Goal: Information Seeking & Learning: Learn about a topic

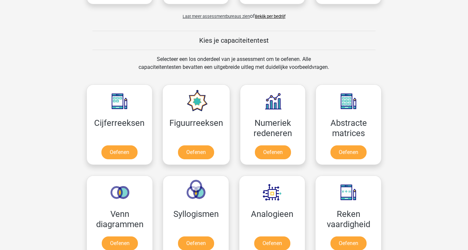
scroll to position [237, 0]
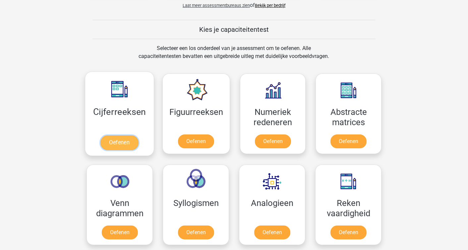
click at [120, 144] on link "Oefenen" at bounding box center [119, 142] width 38 height 15
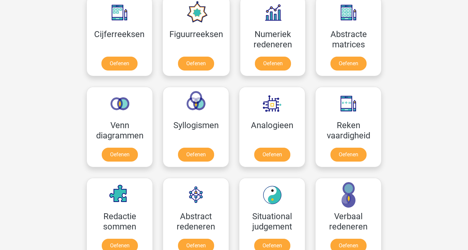
scroll to position [262, 0]
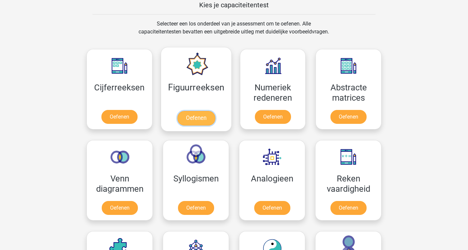
click at [198, 121] on link "Oefenen" at bounding box center [196, 118] width 38 height 15
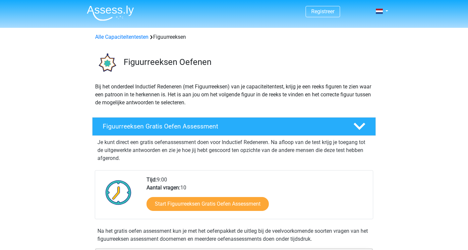
scroll to position [39, 0]
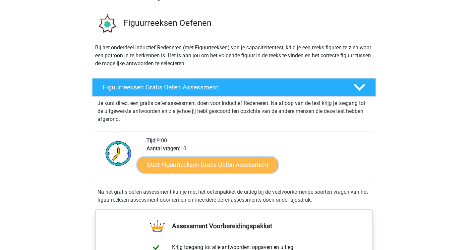
click at [191, 166] on link "Start Figuurreeksen Gratis Oefen Assessment" at bounding box center [207, 165] width 140 height 16
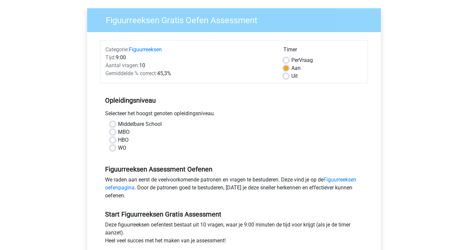
scroll to position [49, 0]
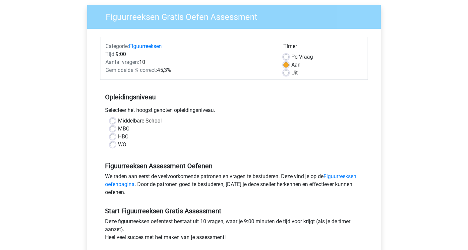
click at [116, 145] on div "WO" at bounding box center [234, 145] width 248 height 8
click at [118, 145] on label "WO" at bounding box center [122, 145] width 8 height 8
click at [112, 145] on input "WO" at bounding box center [112, 144] width 5 height 7
radio input "true"
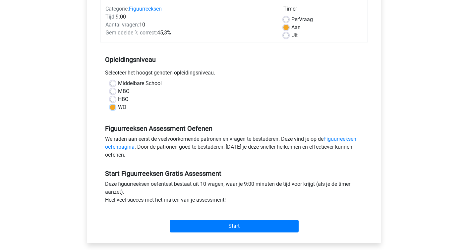
scroll to position [89, 0]
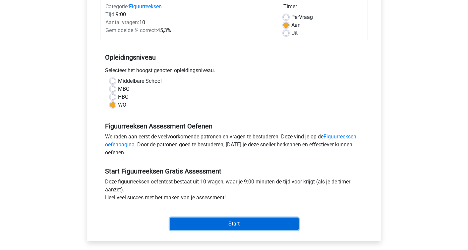
click at [206, 223] on input "Start" at bounding box center [234, 224] width 129 height 13
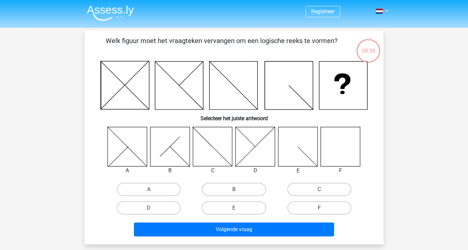
click at [303, 212] on label "F" at bounding box center [319, 207] width 64 height 13
click at [319, 212] on input "F" at bounding box center [321, 210] width 4 height 4
radio input "true"
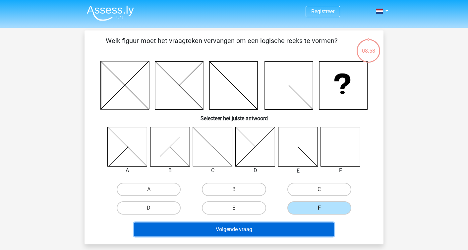
click at [302, 232] on button "Volgende vraag" at bounding box center [234, 230] width 200 height 14
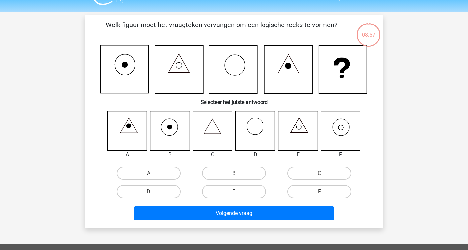
scroll to position [30, 0]
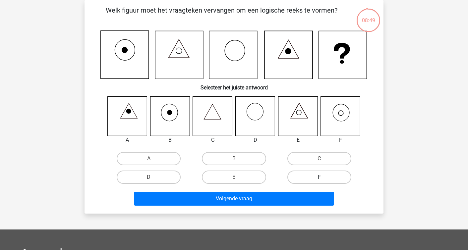
click at [316, 180] on label "F" at bounding box center [319, 177] width 64 height 13
click at [319, 180] on input "F" at bounding box center [321, 179] width 4 height 4
radio input "true"
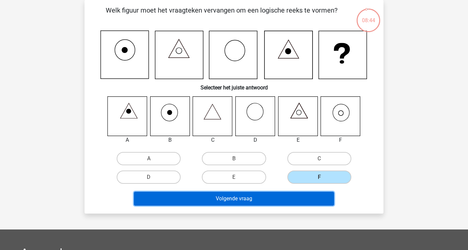
click at [307, 199] on button "Volgende vraag" at bounding box center [234, 199] width 200 height 14
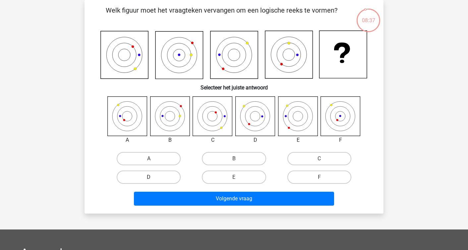
click at [173, 177] on label "D" at bounding box center [149, 177] width 64 height 13
click at [153, 177] on input "D" at bounding box center [151, 179] width 4 height 4
radio input "true"
click at [149, 161] on input "A" at bounding box center [151, 161] width 4 height 4
radio input "true"
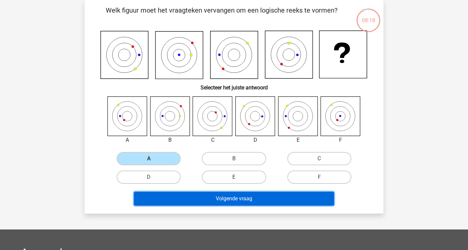
click at [195, 196] on button "Volgende vraag" at bounding box center [234, 199] width 200 height 14
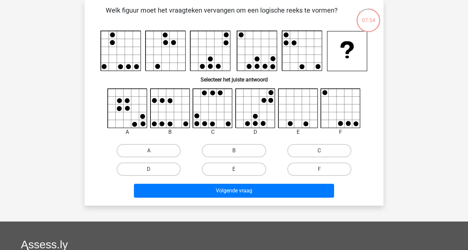
click at [301, 151] on label "C" at bounding box center [319, 150] width 64 height 13
click at [319, 151] on input "C" at bounding box center [321, 153] width 4 height 4
radio input "true"
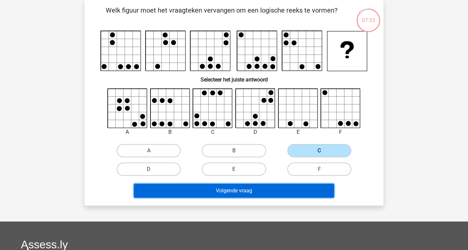
click at [246, 194] on button "Volgende vraag" at bounding box center [234, 191] width 200 height 14
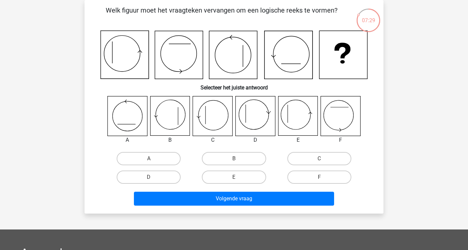
click at [308, 151] on div "C" at bounding box center [319, 158] width 85 height 19
click at [310, 160] on label "C" at bounding box center [319, 158] width 64 height 13
click at [319, 160] on input "C" at bounding box center [321, 161] width 4 height 4
radio input "true"
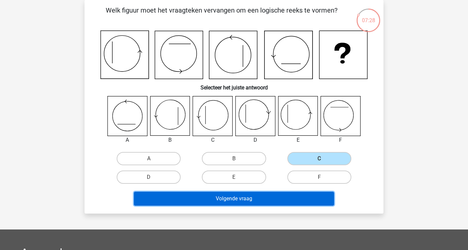
click at [284, 196] on button "Volgende vraag" at bounding box center [234, 199] width 200 height 14
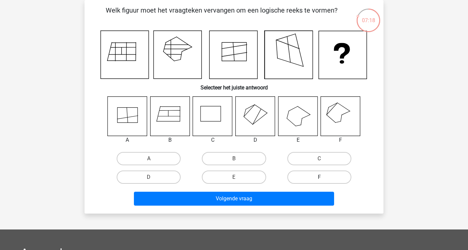
click at [309, 179] on label "F" at bounding box center [319, 177] width 64 height 13
click at [319, 179] on input "F" at bounding box center [321, 179] width 4 height 4
radio input "true"
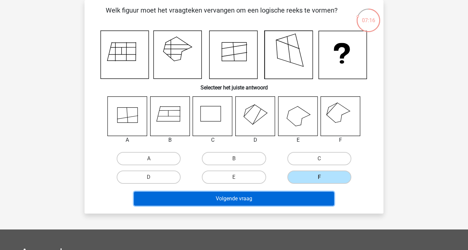
click at [301, 199] on button "Volgende vraag" at bounding box center [234, 199] width 200 height 14
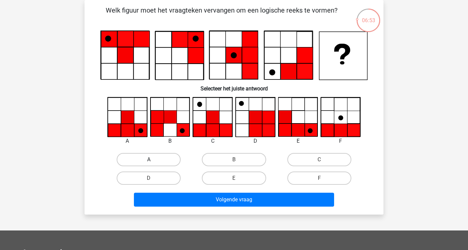
click at [170, 161] on label "A" at bounding box center [149, 159] width 64 height 13
click at [153, 161] on input "A" at bounding box center [151, 162] width 4 height 4
radio input "true"
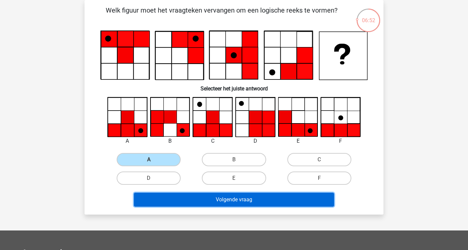
click at [211, 204] on button "Volgende vraag" at bounding box center [234, 200] width 200 height 14
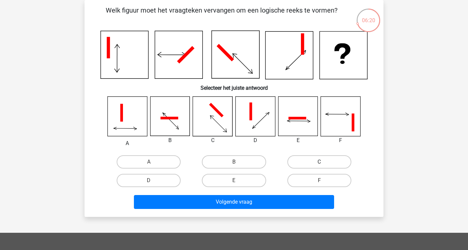
click at [299, 156] on label "C" at bounding box center [319, 161] width 64 height 13
click at [319, 162] on input "C" at bounding box center [321, 164] width 4 height 4
radio input "true"
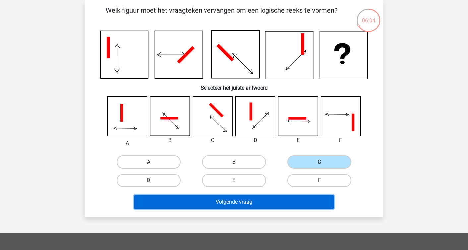
click at [231, 205] on button "Volgende vraag" at bounding box center [234, 202] width 200 height 14
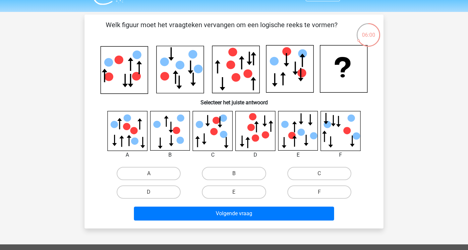
scroll to position [27, 0]
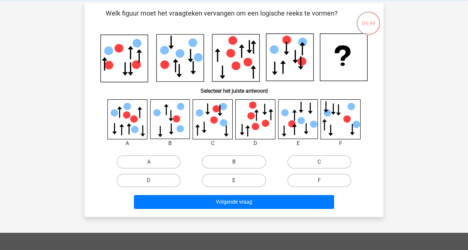
click at [217, 160] on label "B" at bounding box center [234, 161] width 64 height 13
click at [234, 162] on input "B" at bounding box center [236, 164] width 4 height 4
radio input "true"
click at [305, 173] on div "F" at bounding box center [319, 180] width 85 height 19
click at [306, 179] on label "F" at bounding box center [319, 180] width 64 height 13
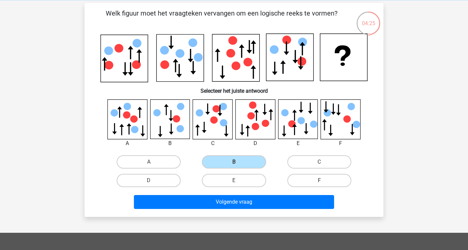
click at [319, 181] on input "F" at bounding box center [321, 183] width 4 height 4
radio input "true"
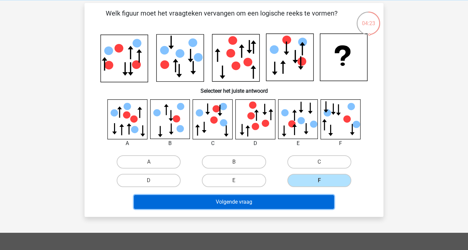
click at [290, 200] on button "Volgende vraag" at bounding box center [234, 202] width 200 height 14
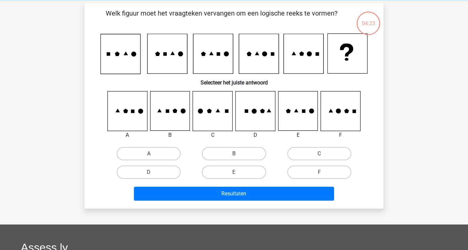
scroll to position [30, 0]
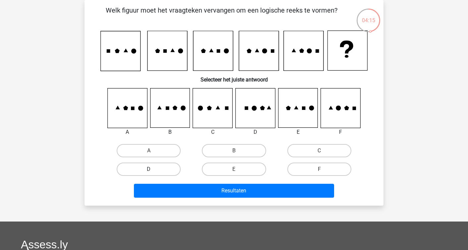
click at [158, 171] on label "D" at bounding box center [149, 169] width 64 height 13
click at [153, 171] on input "D" at bounding box center [151, 171] width 4 height 4
radio input "true"
click at [309, 151] on label "C" at bounding box center [319, 150] width 64 height 13
click at [319, 151] on input "C" at bounding box center [321, 153] width 4 height 4
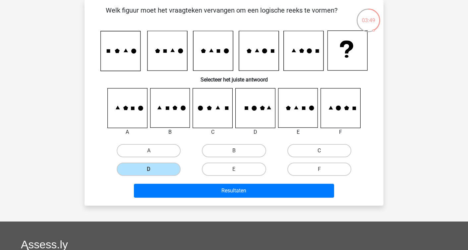
radio input "true"
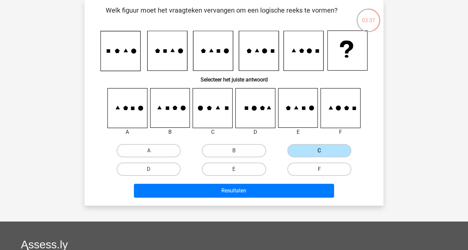
click at [297, 169] on label "F" at bounding box center [319, 169] width 64 height 13
click at [319, 169] on input "F" at bounding box center [321, 171] width 4 height 4
radio input "true"
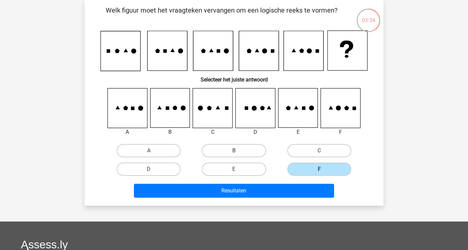
click at [227, 152] on label "B" at bounding box center [234, 150] width 64 height 13
click at [234, 152] on input "B" at bounding box center [236, 153] width 4 height 4
radio input "true"
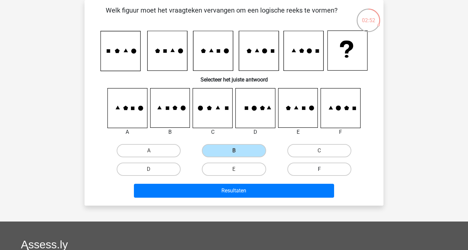
click at [307, 169] on label "F" at bounding box center [319, 169] width 64 height 13
click at [319, 169] on input "F" at bounding box center [321, 171] width 4 height 4
radio input "true"
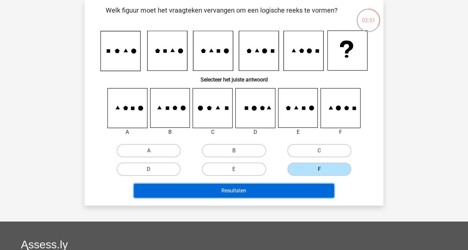
click at [303, 189] on button "Resultaten" at bounding box center [234, 191] width 200 height 14
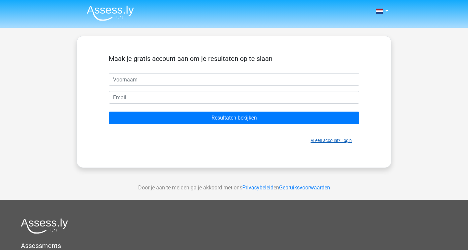
click at [311, 140] on link "Al een account? Login" at bounding box center [330, 140] width 41 height 5
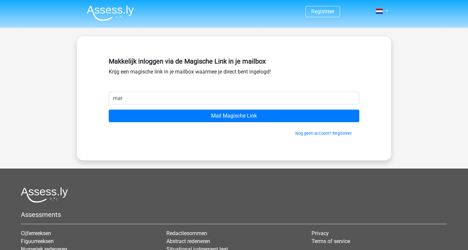
type input "maravandeven@hotmail.com"
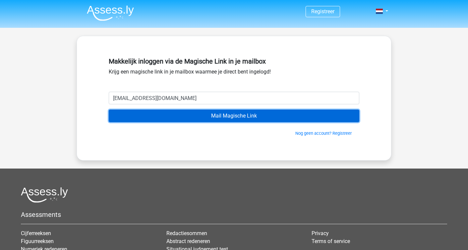
click at [182, 118] on input "Mail Magische Link" at bounding box center [234, 116] width 250 height 13
